Goal: Information Seeking & Learning: Find specific page/section

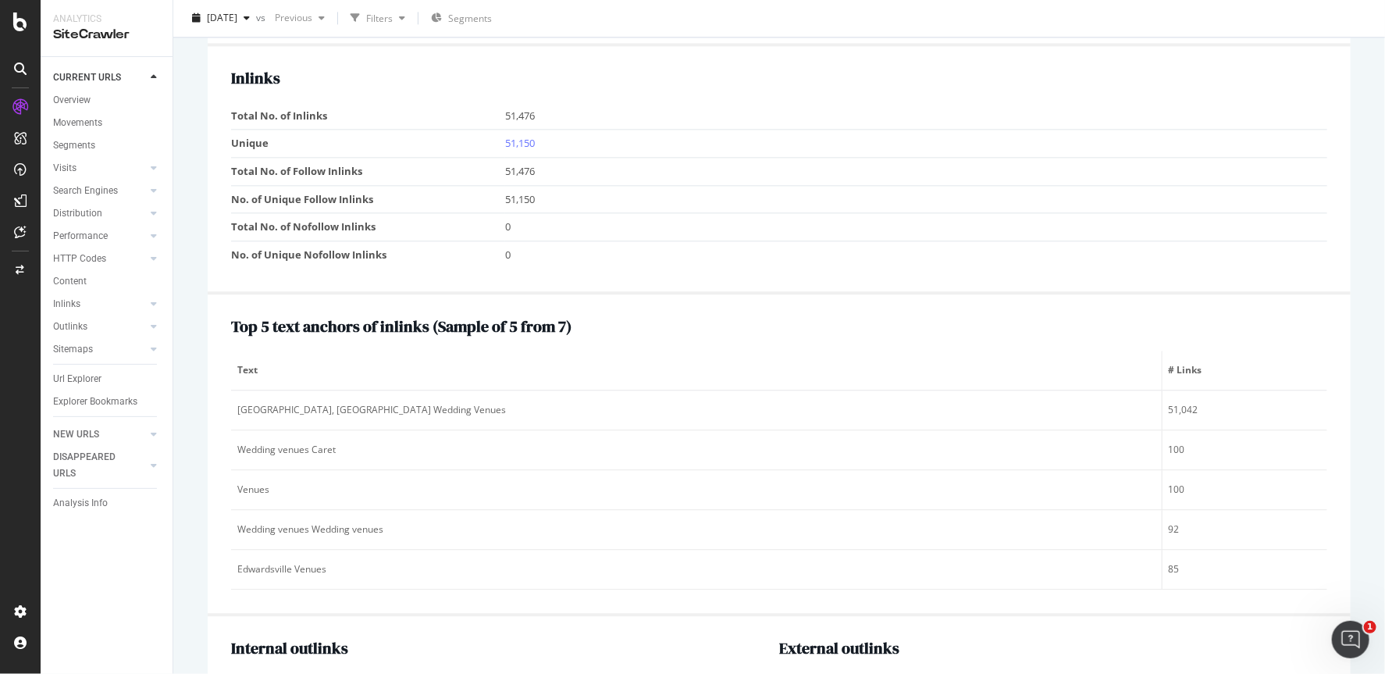
scroll to position [1885, 0]
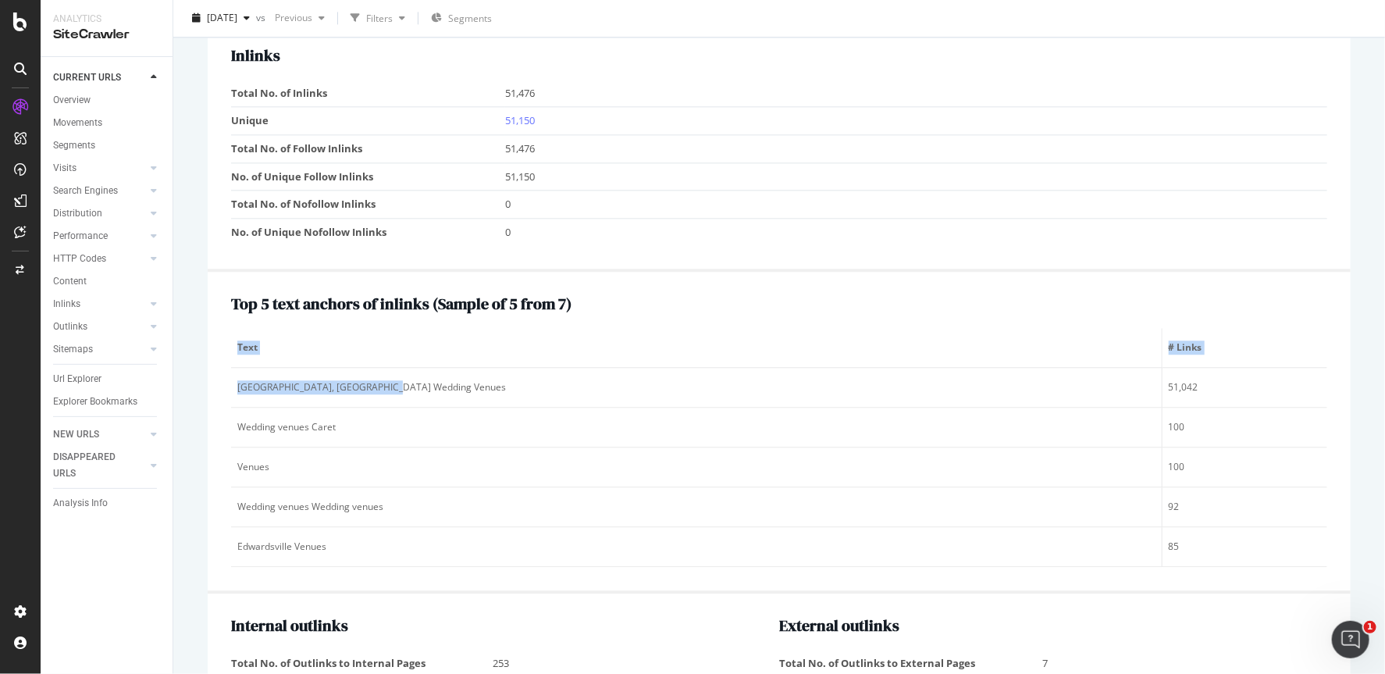
drag, startPoint x: 354, startPoint y: 372, endPoint x: 221, endPoint y: 369, distance: 133.5
click at [221, 369] on div "Top 5 text anchors of inlinks ( Sample of 5 from 7 ) Text # Links [GEOGRAPHIC_D…" at bounding box center [779, 433] width 1143 height 322
copy table "Text # Links [GEOGRAPHIC_DATA], [GEOGRAPHIC_DATA] Wedding Venues"
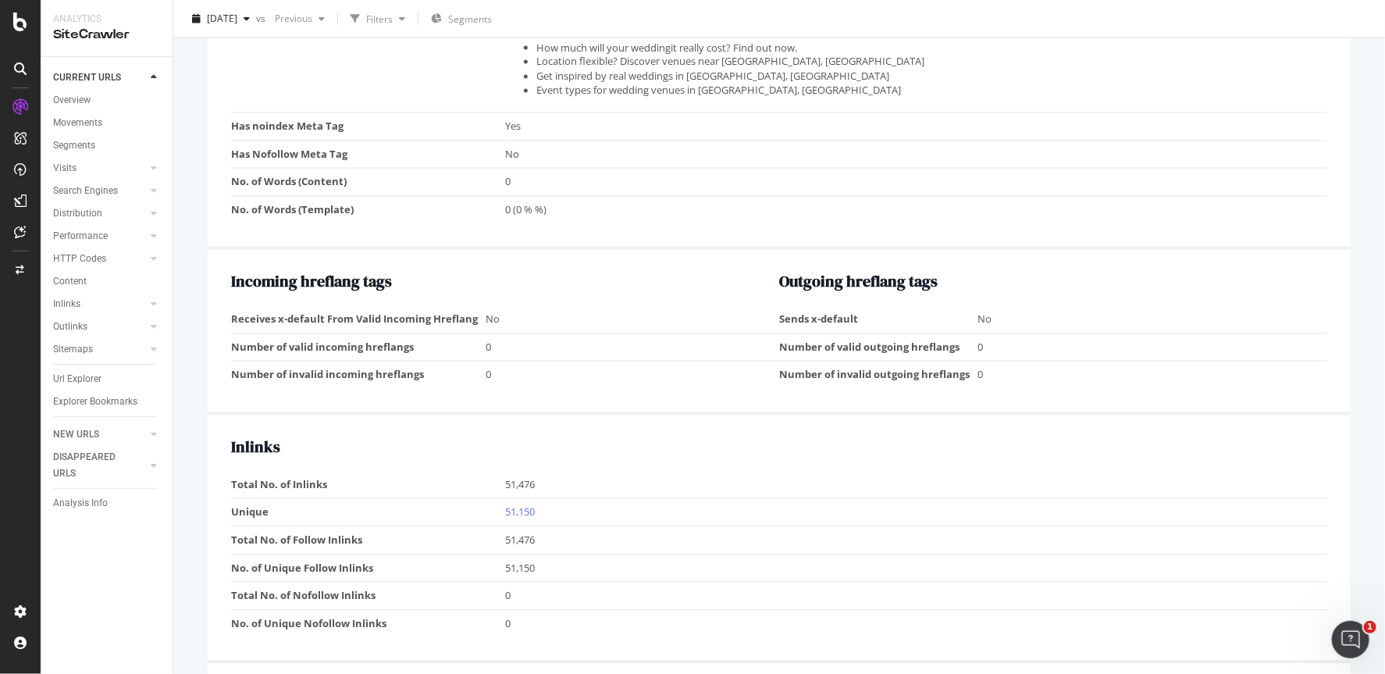
scroll to position [1808, 0]
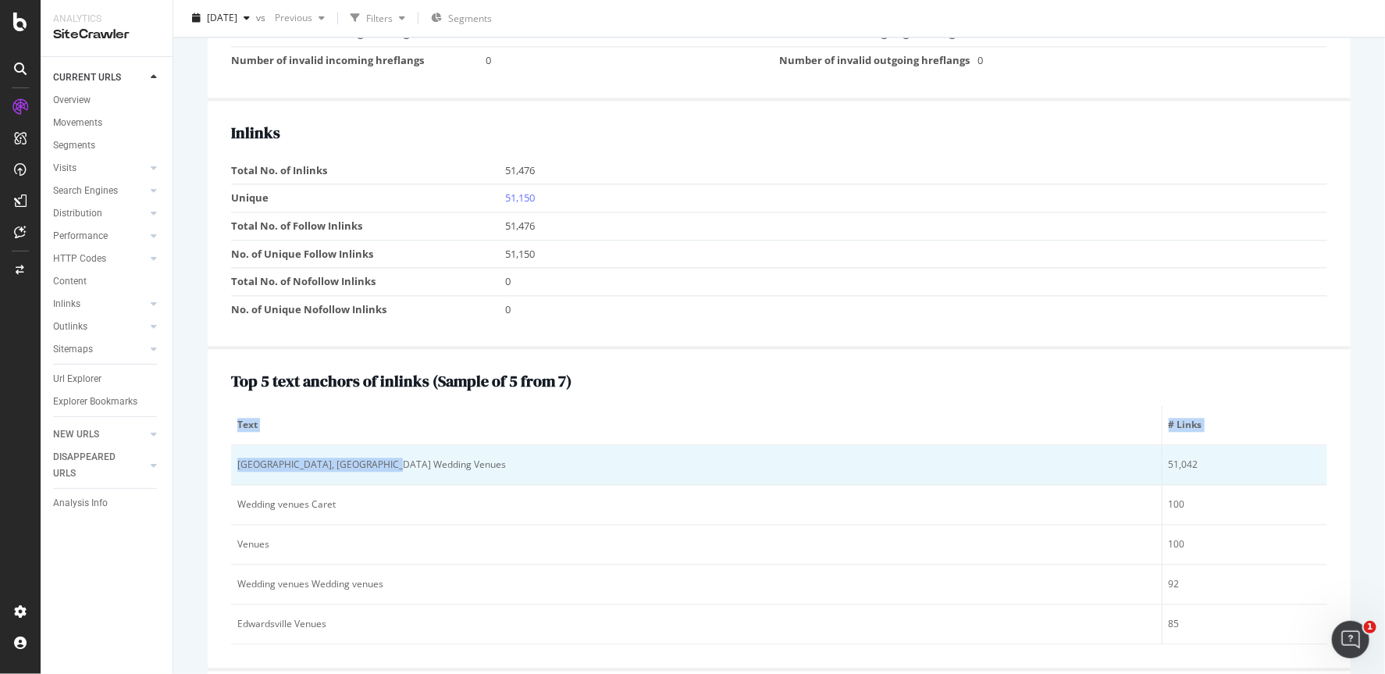
click at [341, 457] on div "[GEOGRAPHIC_DATA], [GEOGRAPHIC_DATA] Wedding Venues" at bounding box center [696, 464] width 918 height 14
drag, startPoint x: 377, startPoint y: 442, endPoint x: 386, endPoint y: 460, distance: 20.9
click at [386, 460] on td "[GEOGRAPHIC_DATA], [GEOGRAPHIC_DATA] Wedding Venues" at bounding box center [696, 465] width 931 height 40
copy div "[GEOGRAPHIC_DATA], [GEOGRAPHIC_DATA] Wedding Venues"
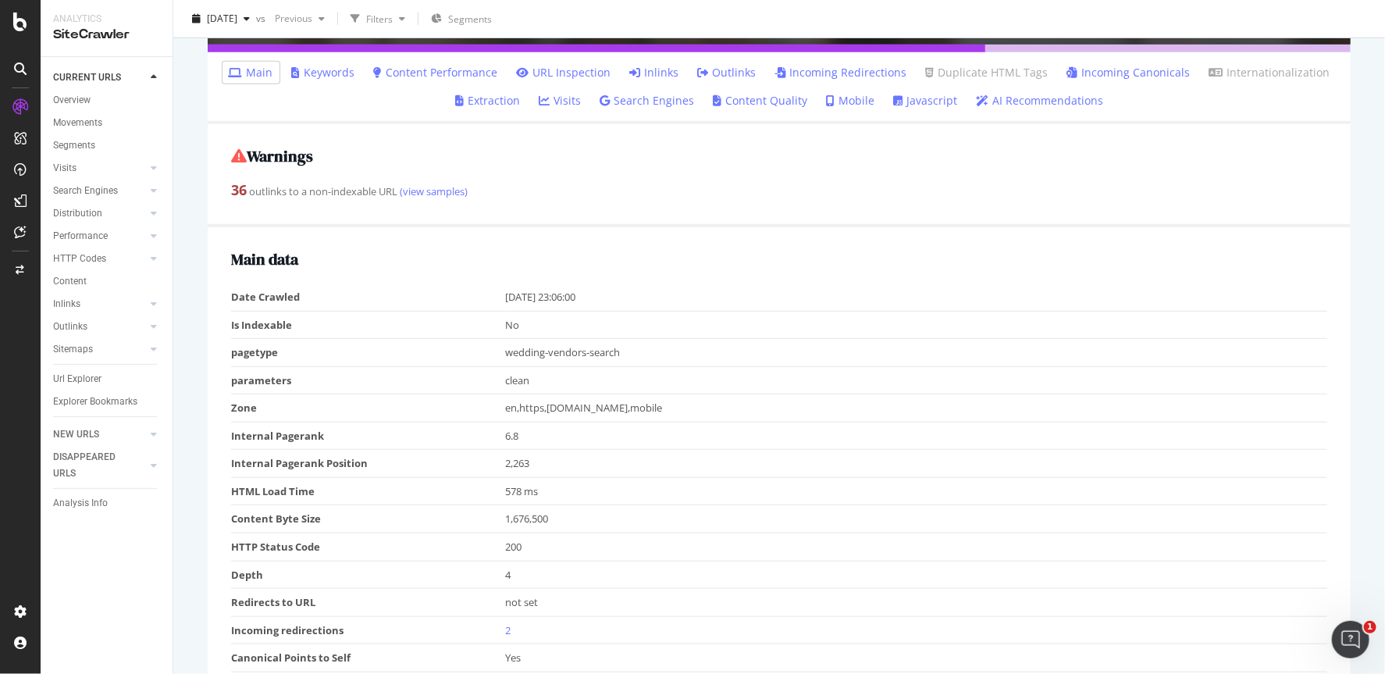
scroll to position [0, 0]
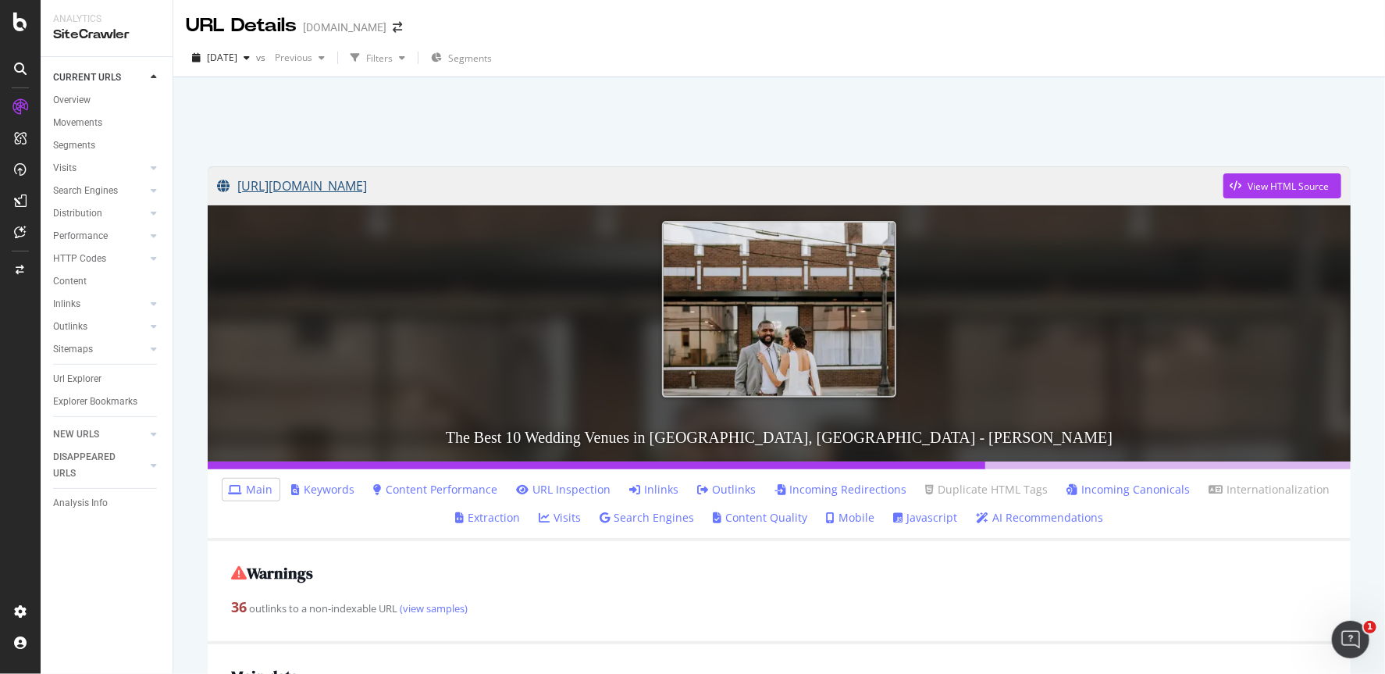
click at [565, 176] on link "[URL][DOMAIN_NAME]" at bounding box center [720, 185] width 1006 height 39
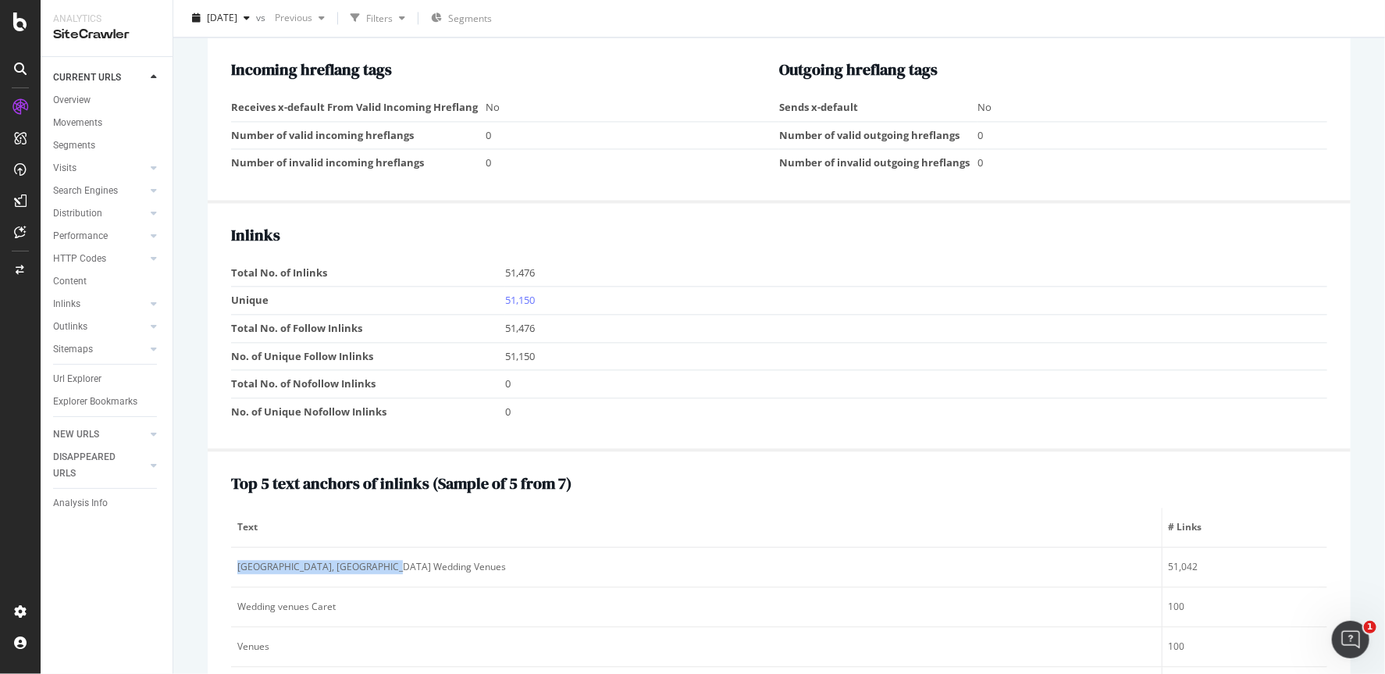
scroll to position [1717, 0]
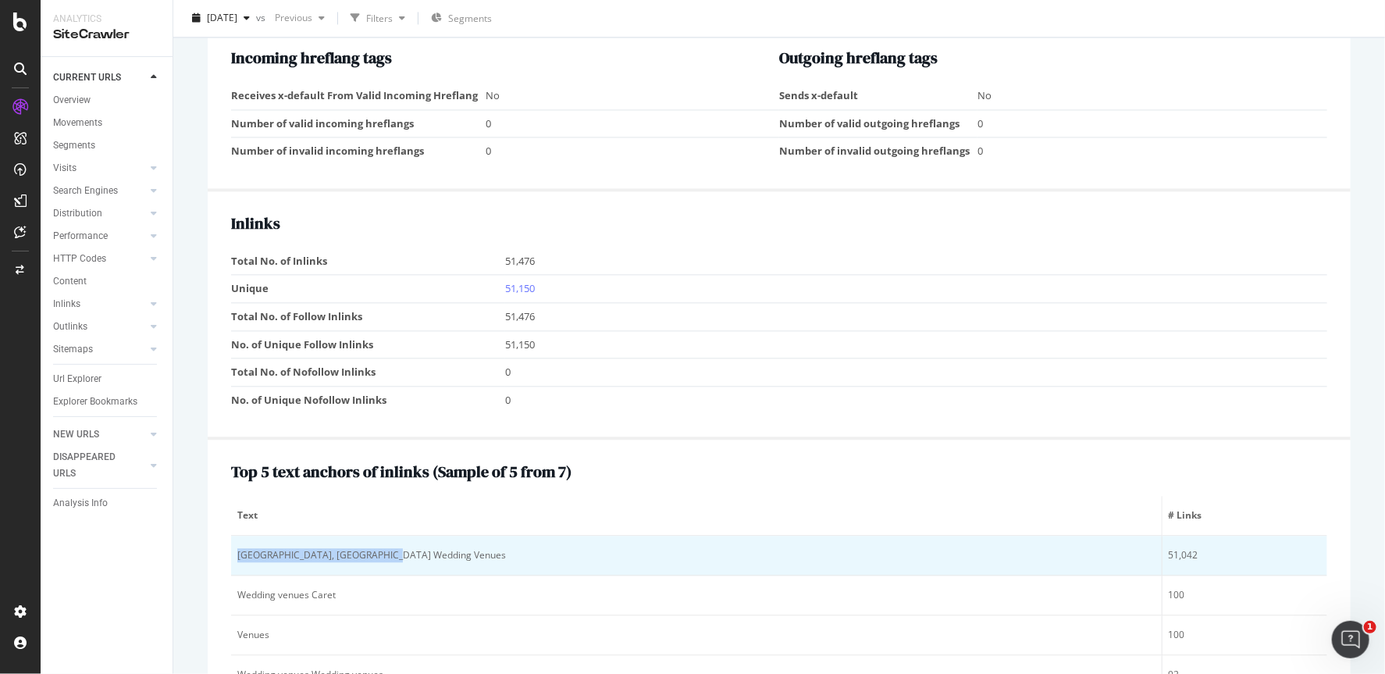
click at [304, 548] on div "[GEOGRAPHIC_DATA], [GEOGRAPHIC_DATA] Wedding Venues" at bounding box center [696, 555] width 918 height 14
drag, startPoint x: 390, startPoint y: 542, endPoint x: 234, endPoint y: 537, distance: 156.2
click at [234, 537] on td "[GEOGRAPHIC_DATA], [GEOGRAPHIC_DATA] Wedding Venues" at bounding box center [696, 555] width 931 height 40
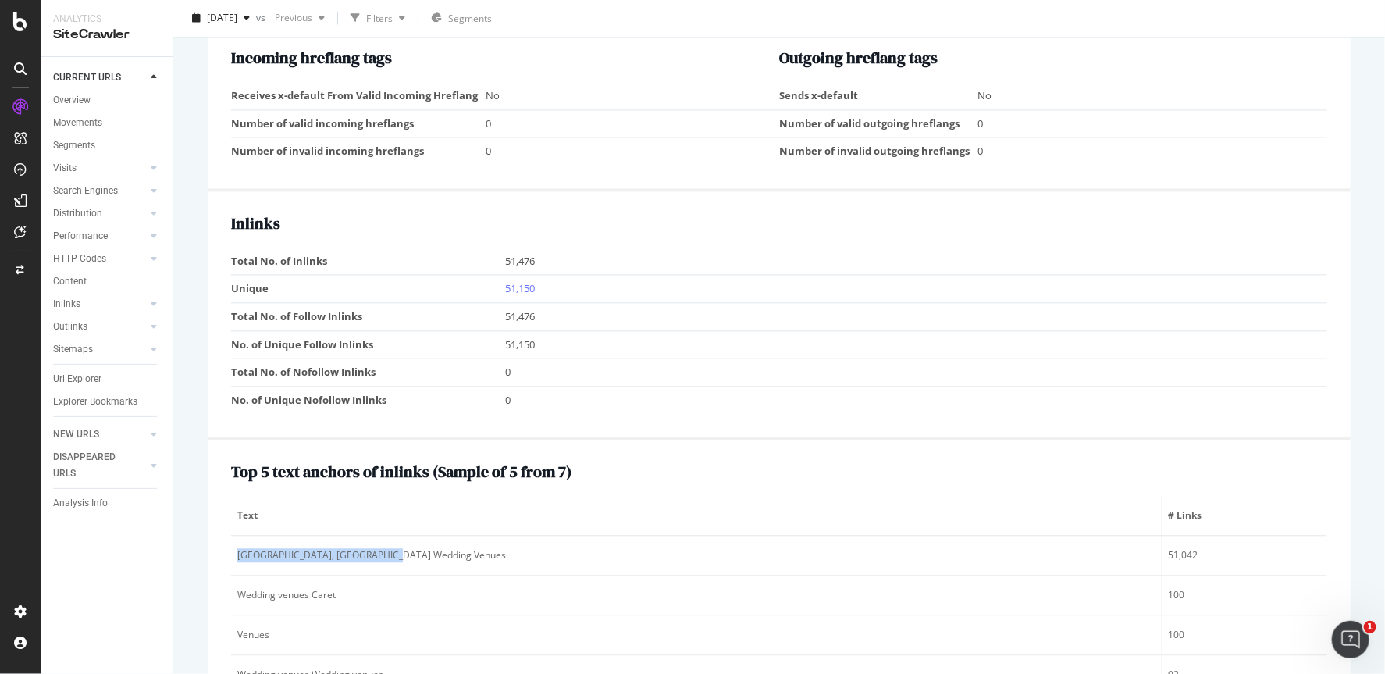
copy div "[GEOGRAPHIC_DATA], [GEOGRAPHIC_DATA] Wedding Venues"
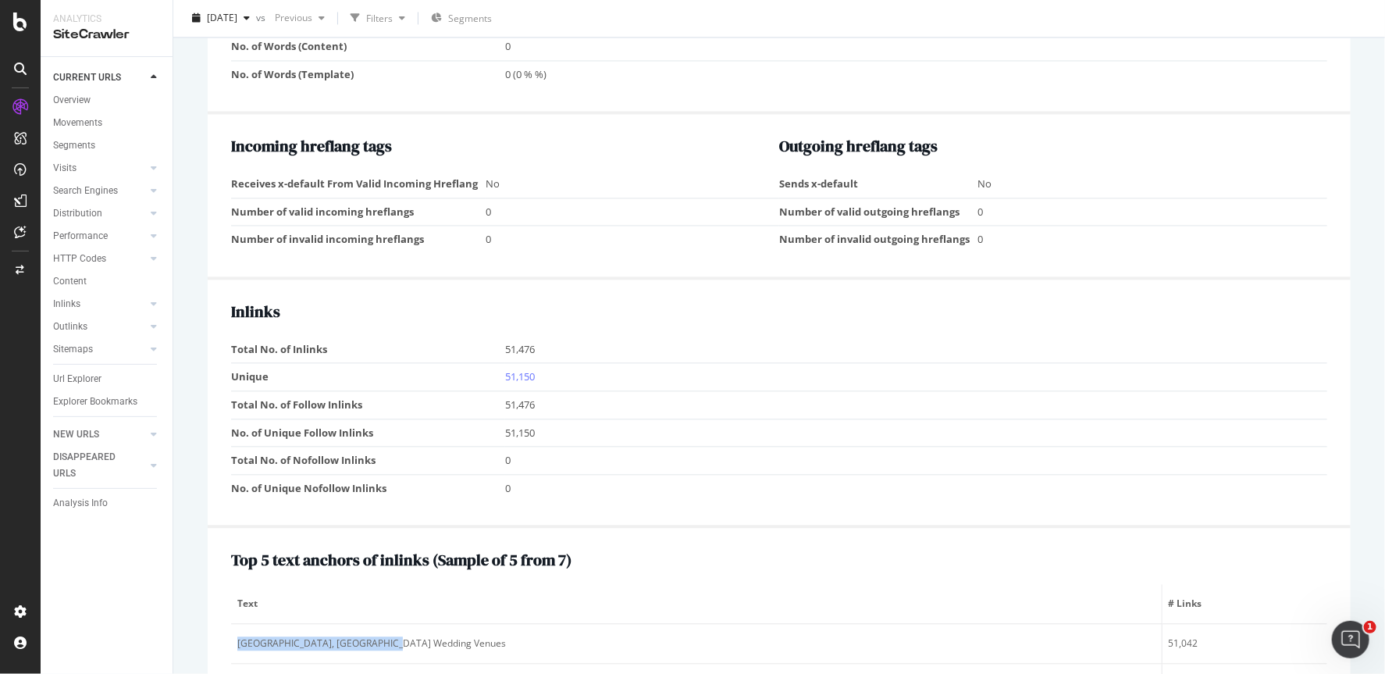
scroll to position [1618, 0]
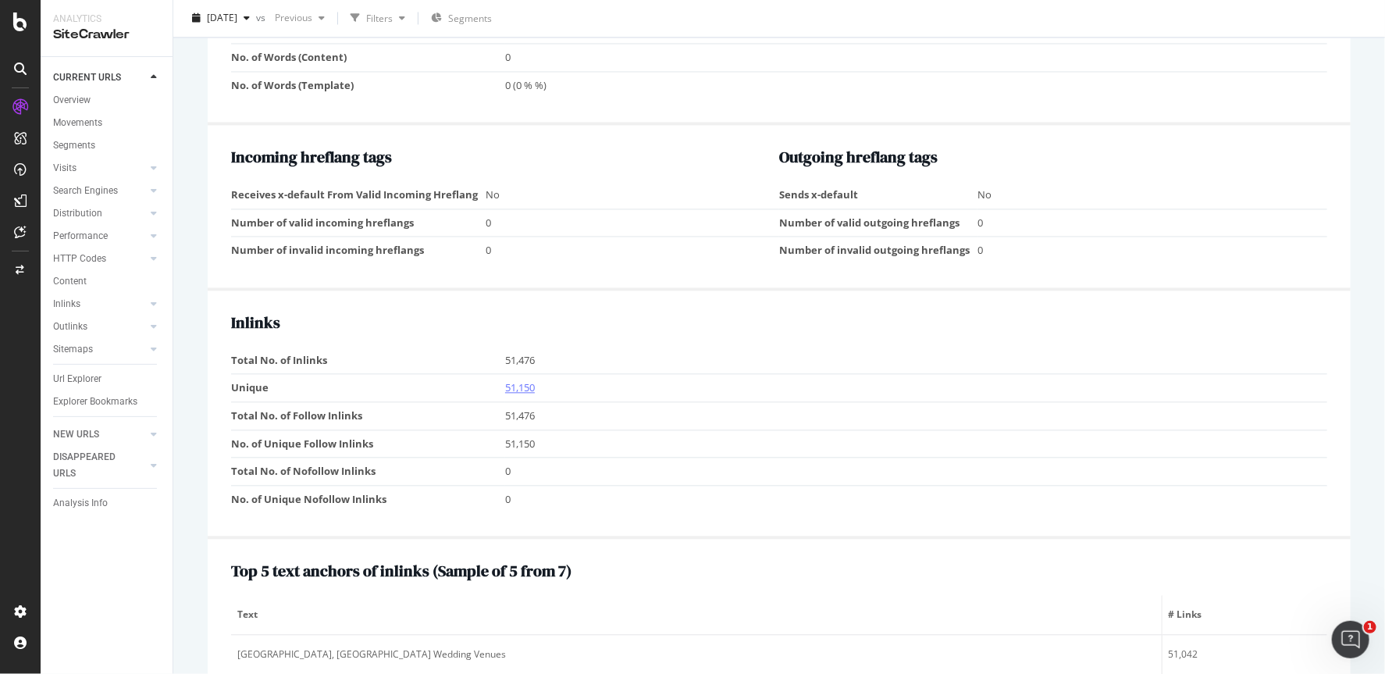
click at [513, 380] on link "51,150" at bounding box center [520, 387] width 30 height 14
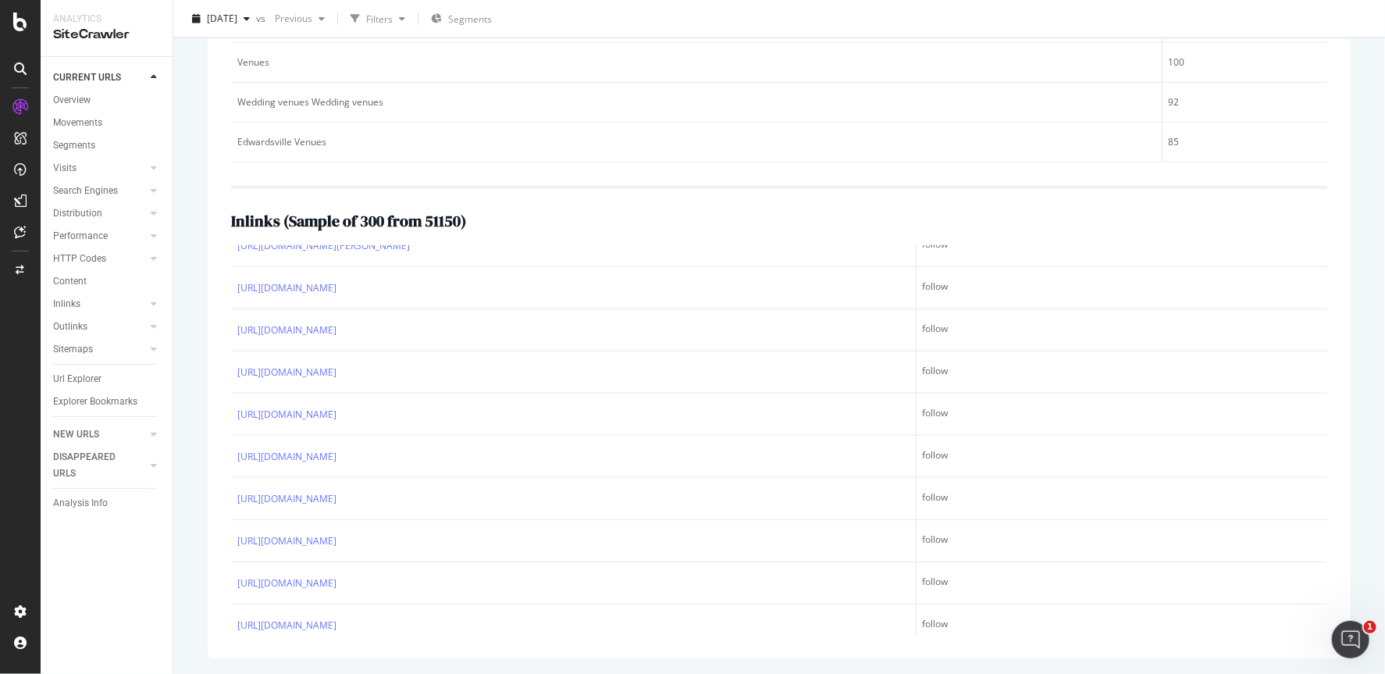
scroll to position [11352, 0]
